Goal: Information Seeking & Learning: Learn about a topic

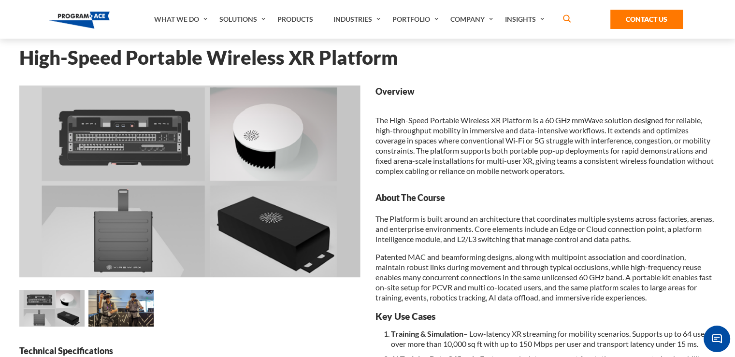
scroll to position [48, 0]
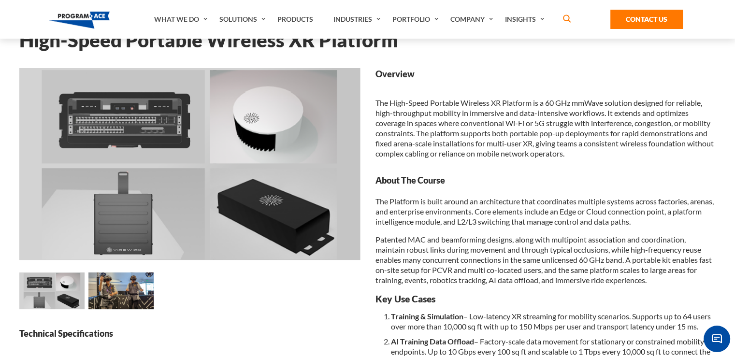
click at [114, 279] on img at bounding box center [120, 291] width 65 height 37
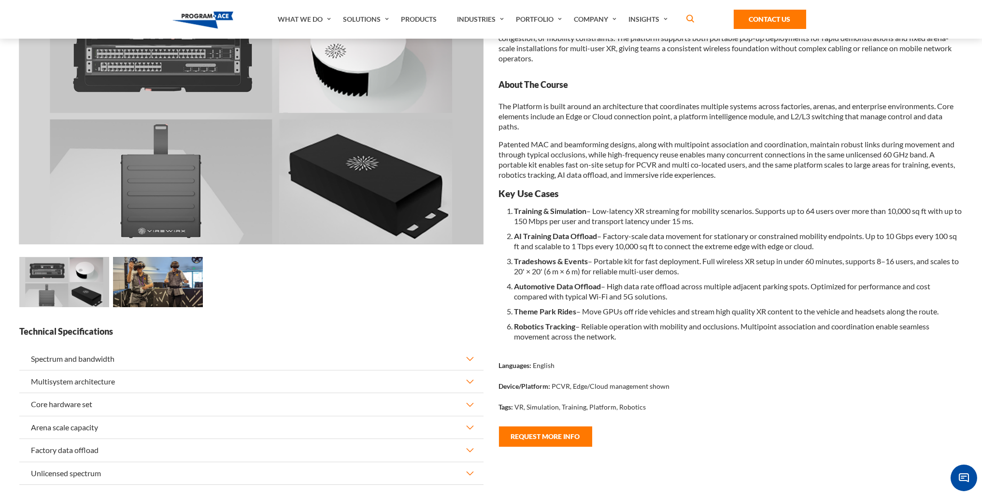
scroll to position [48, 0]
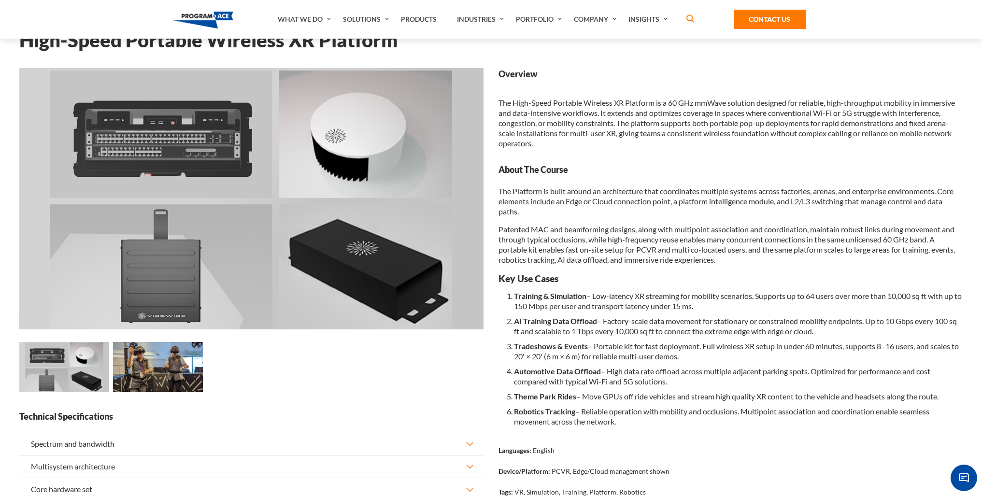
click at [158, 238] on img at bounding box center [251, 198] width 464 height 261
click at [68, 367] on img at bounding box center [64, 367] width 90 height 51
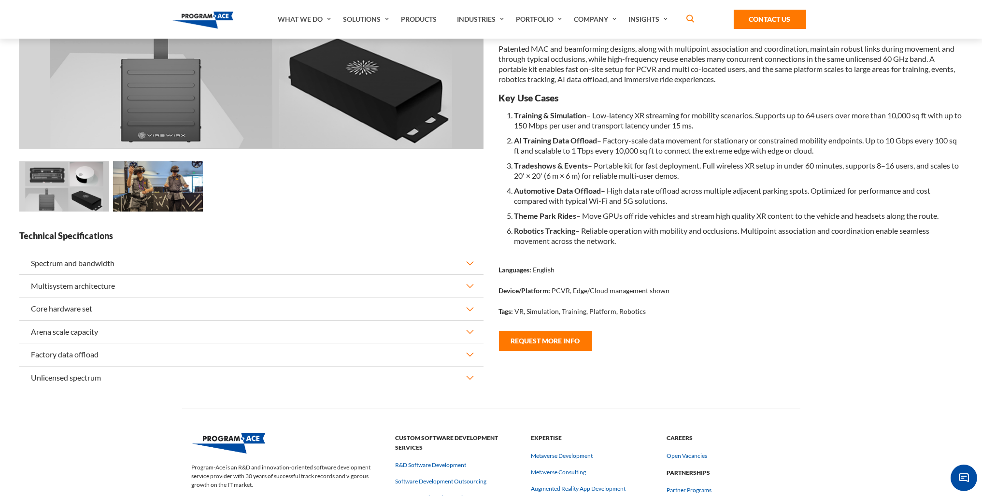
scroll to position [242, 0]
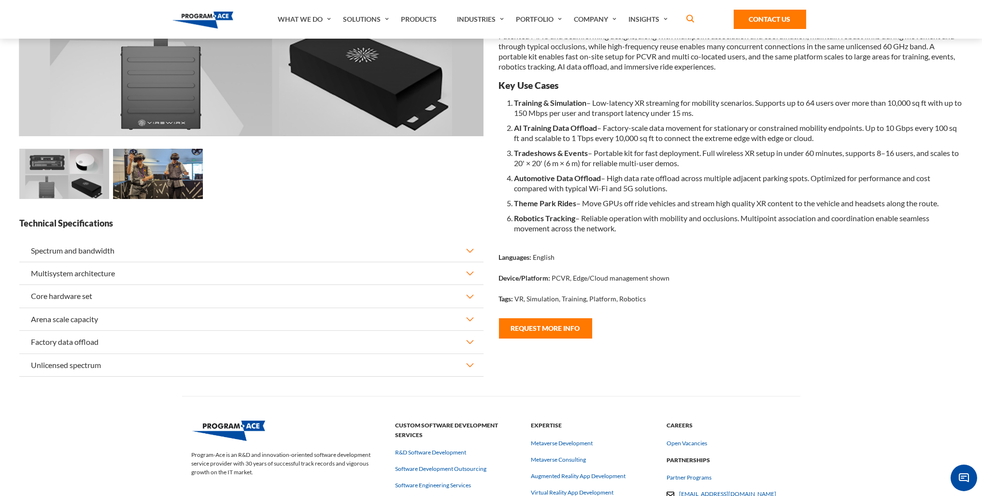
click at [471, 252] on button "Spectrum and bandwidth" at bounding box center [251, 251] width 464 height 22
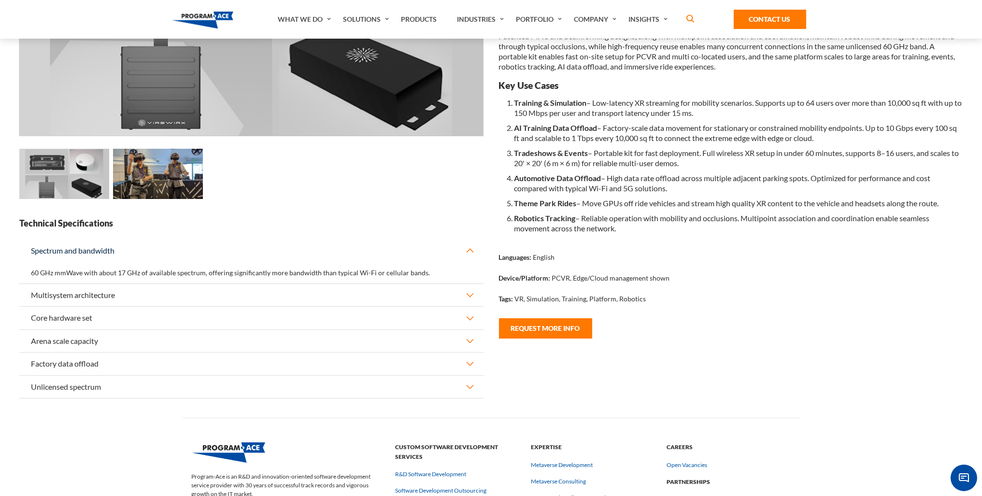
click at [464, 298] on button "Multisystem architecture" at bounding box center [251, 295] width 464 height 22
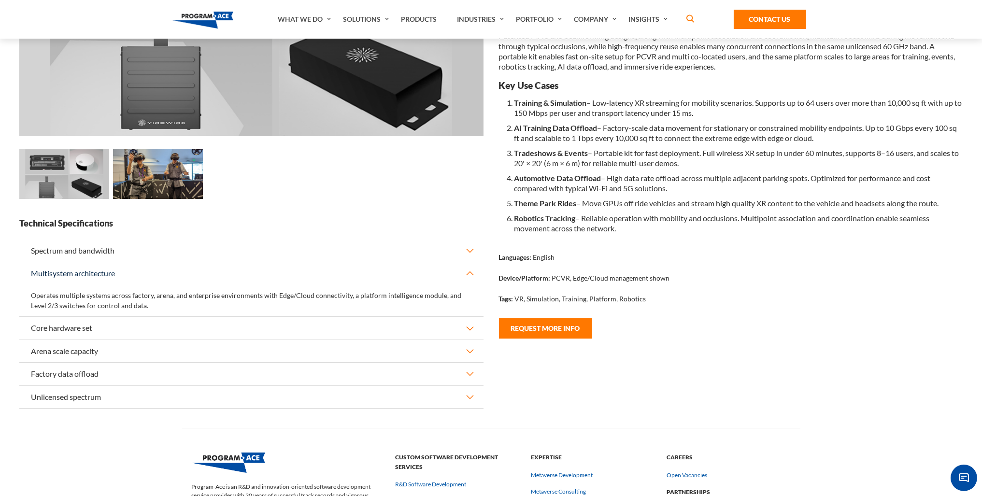
click at [175, 171] on img at bounding box center [158, 174] width 90 height 51
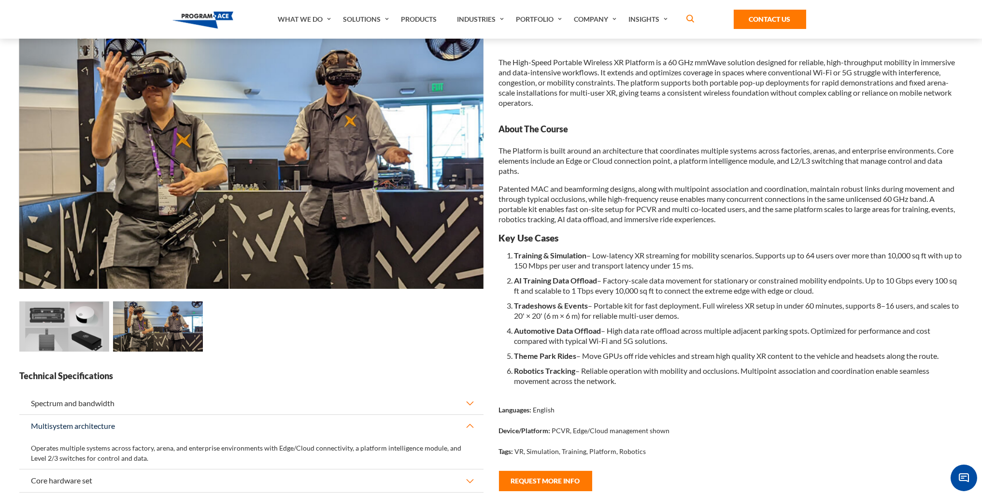
scroll to position [0, 0]
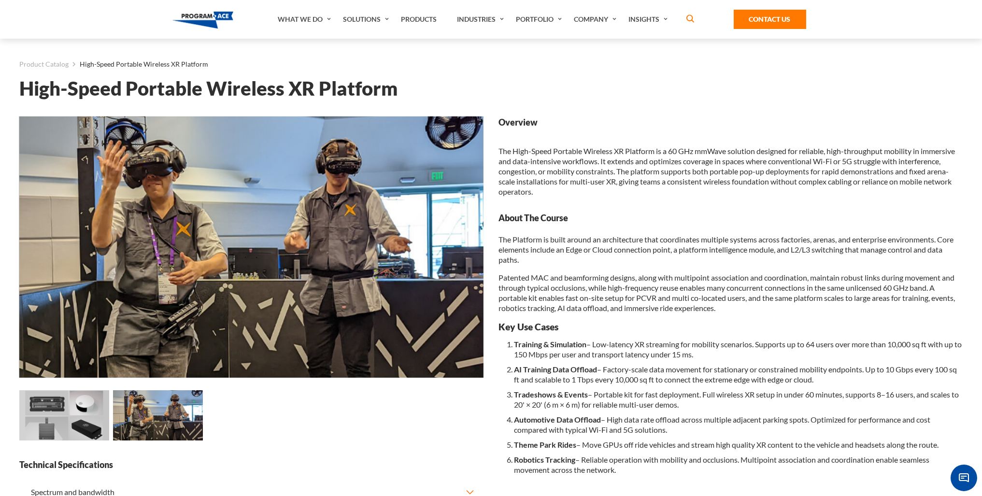
click at [36, 413] on img at bounding box center [64, 415] width 90 height 51
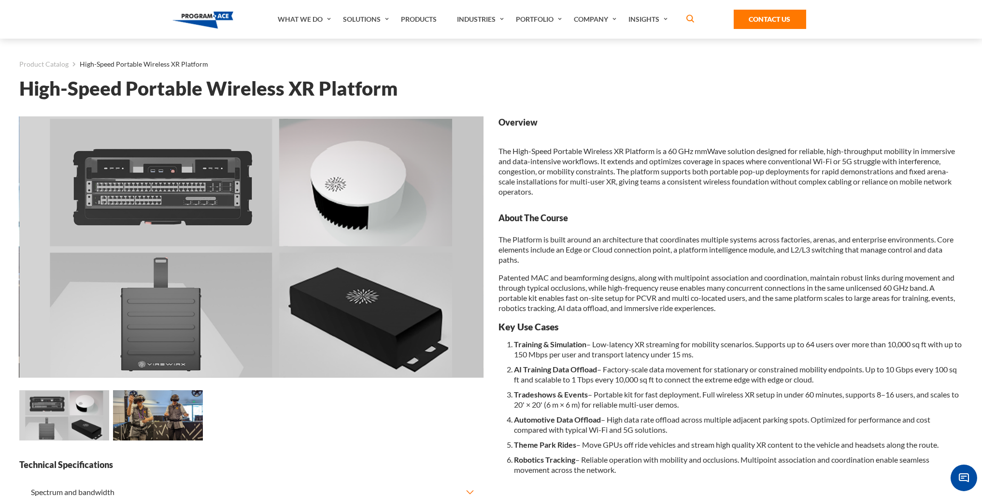
click at [157, 422] on img at bounding box center [158, 415] width 90 height 51
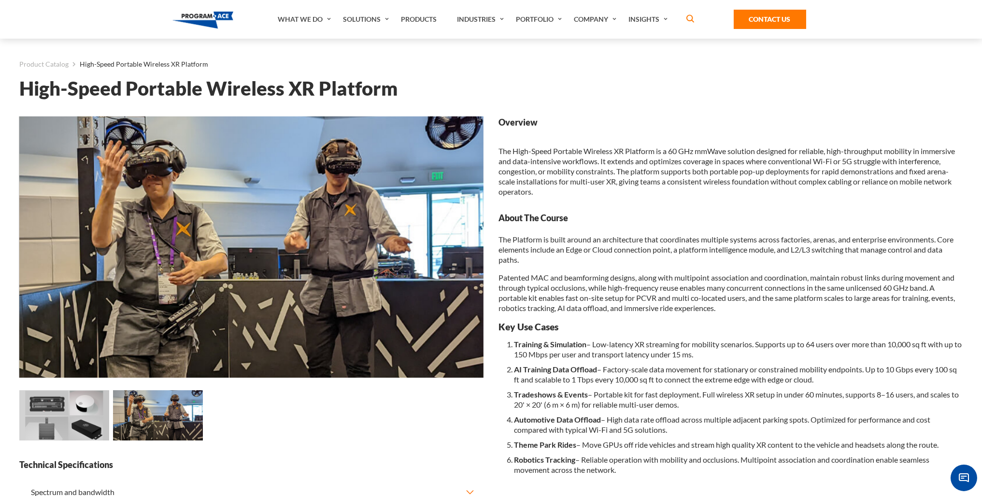
click at [42, 434] on img at bounding box center [64, 415] width 90 height 51
